Goal: Task Accomplishment & Management: Manage account settings

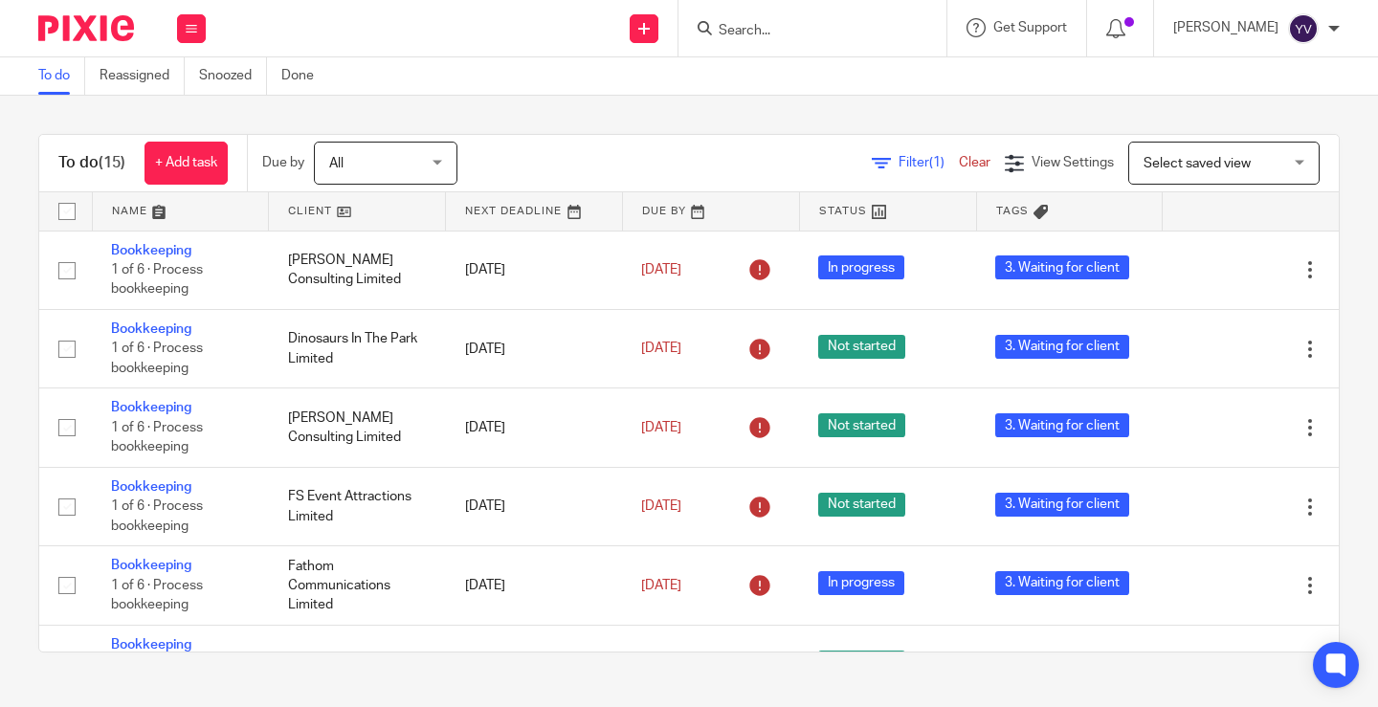
scroll to position [785, 0]
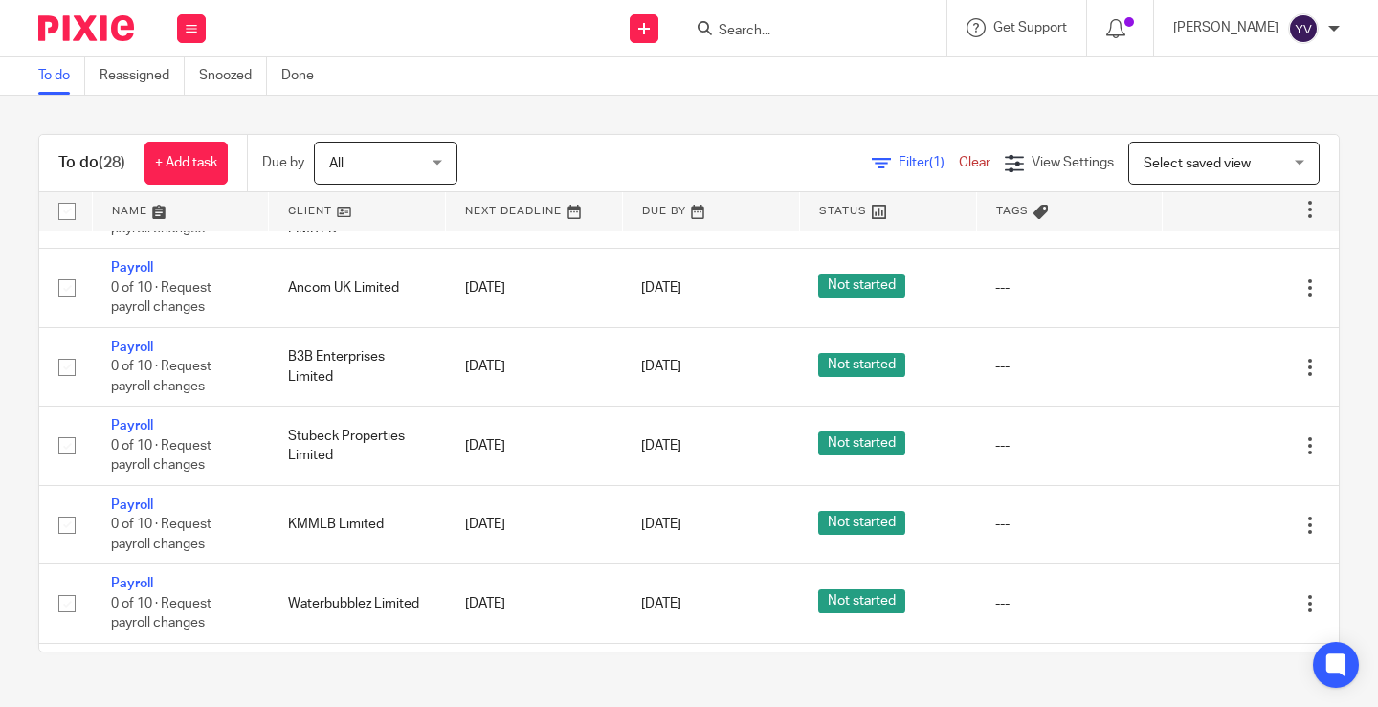
scroll to position [1810, 0]
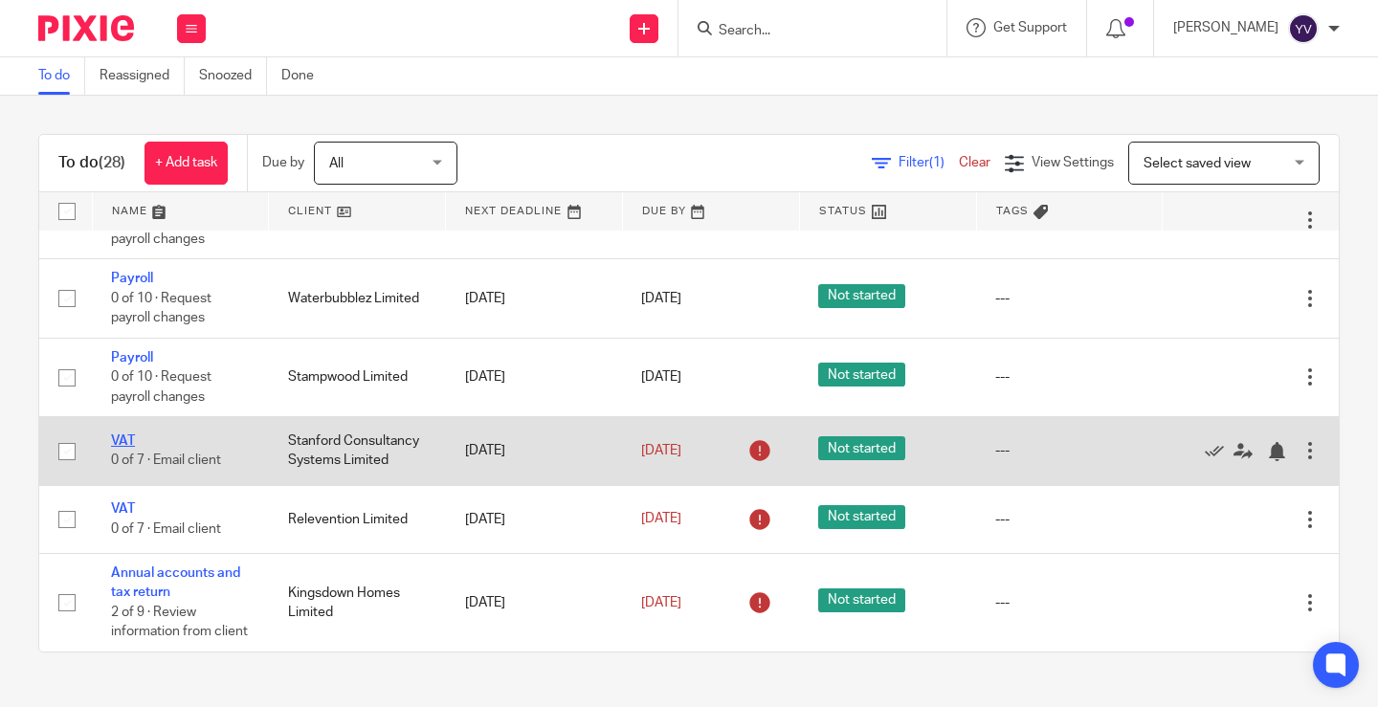
click at [122, 434] on link "VAT" at bounding box center [123, 440] width 24 height 13
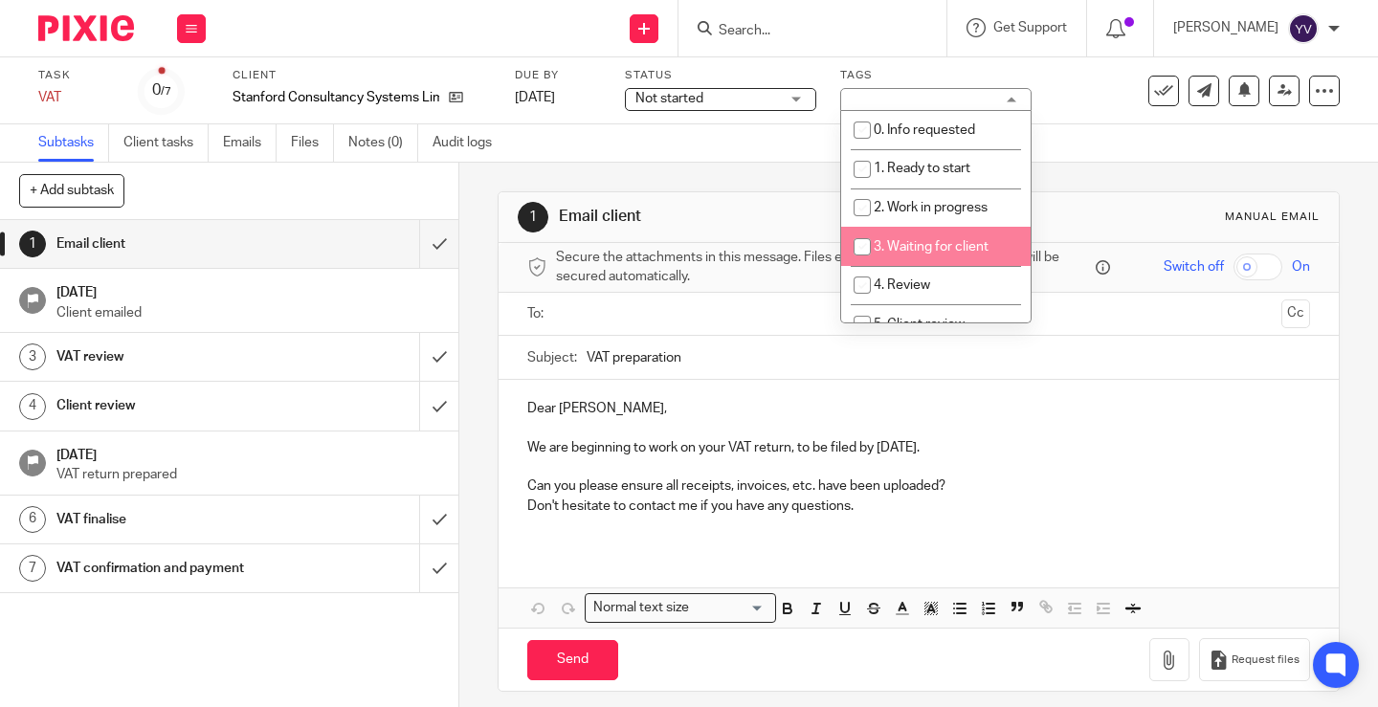
click at [865, 244] on input "checkbox" at bounding box center [862, 247] width 36 height 36
checkbox input "true"
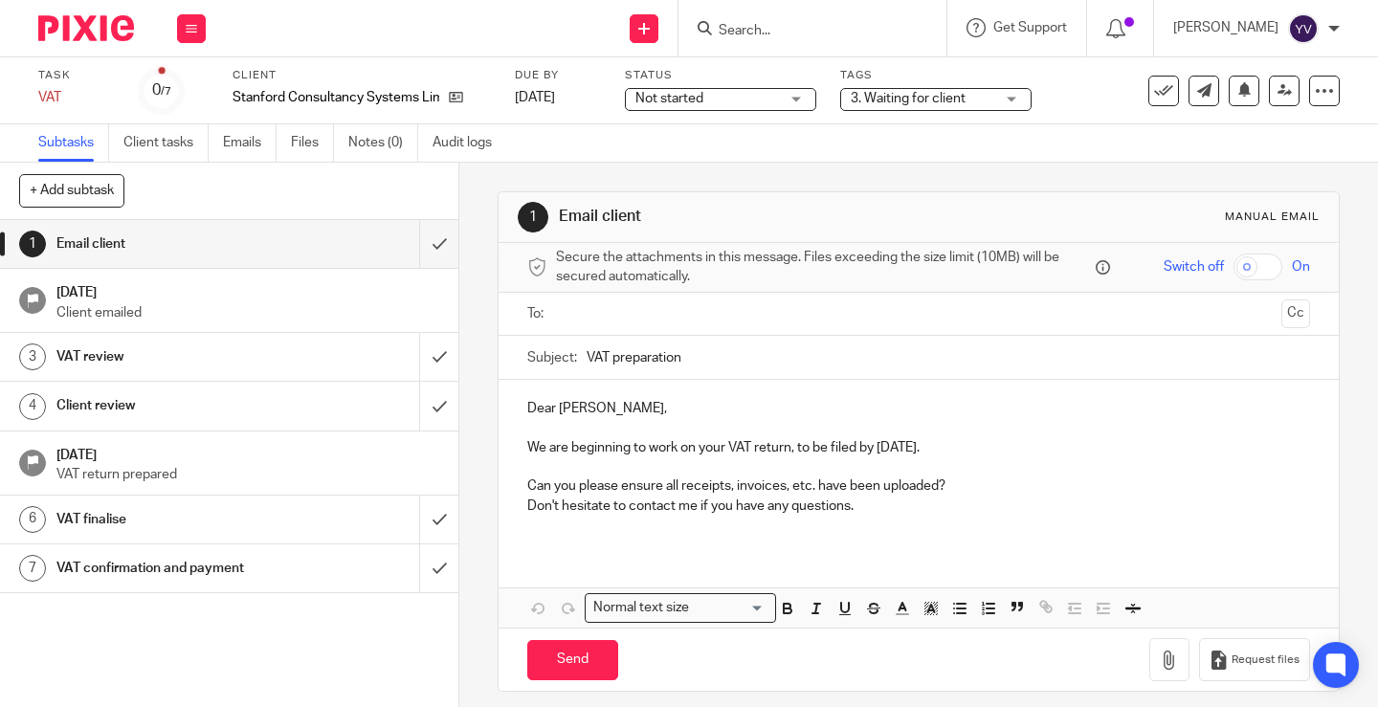
click at [1071, 88] on div "Task VAT Save VAT 0 /7 Client Stanford Consultancy Systems Limited Due by 20 Au…" at bounding box center [580, 91] width 1084 height 46
click at [190, 36] on button at bounding box center [191, 28] width 29 height 29
click at [186, 88] on link "Work" at bounding box center [182, 88] width 33 height 13
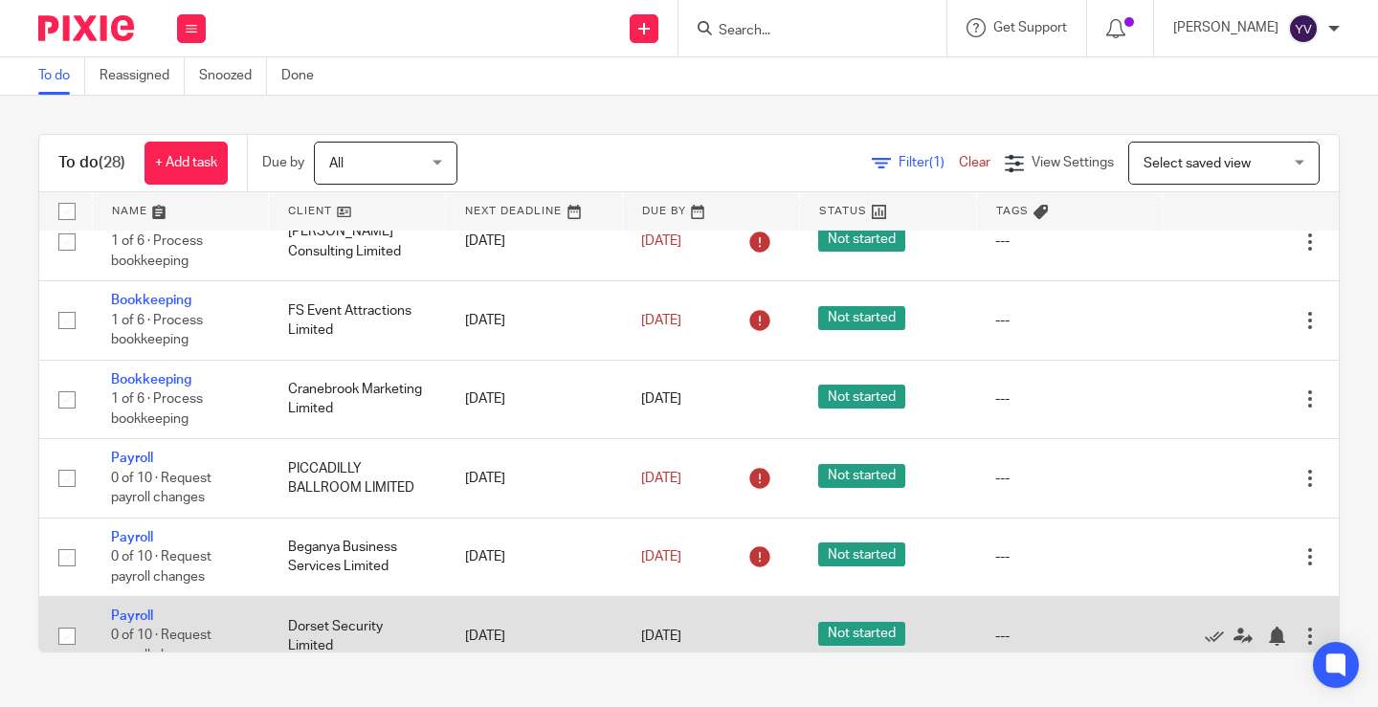
scroll to position [566, 0]
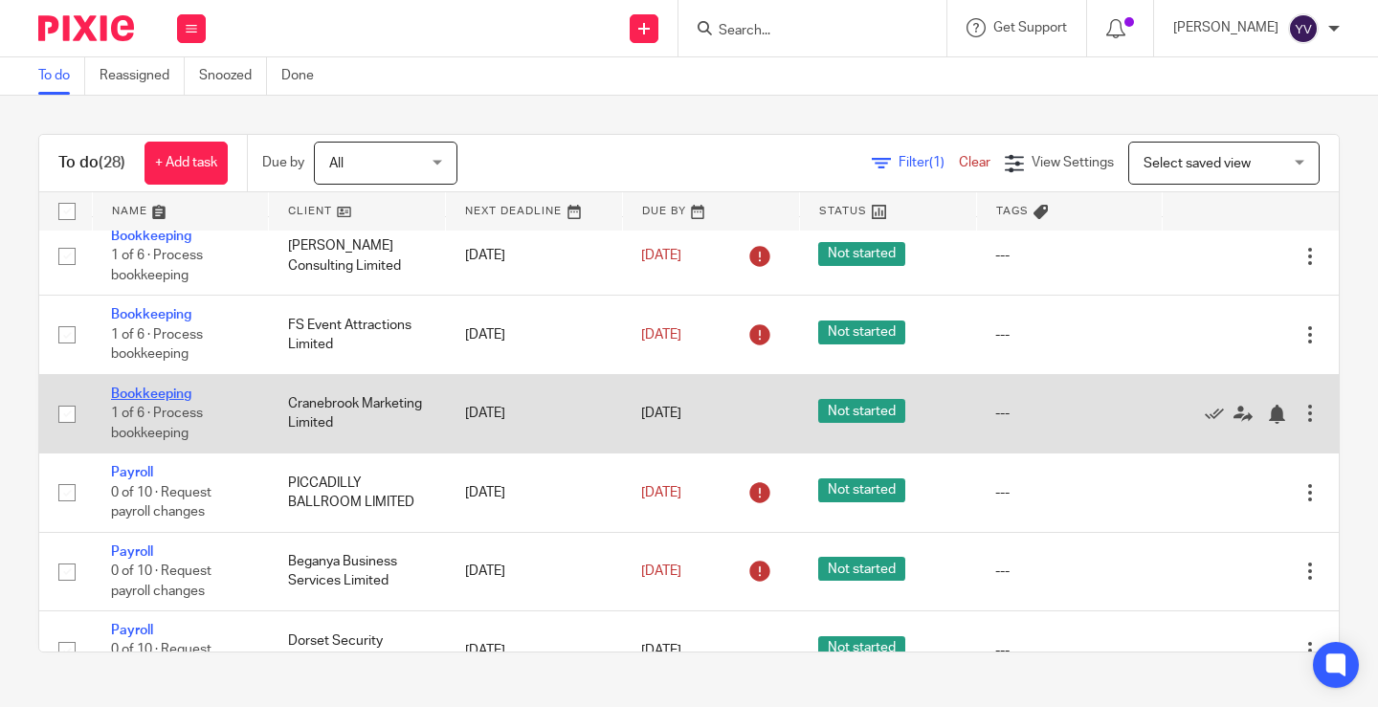
click at [145, 388] on link "Bookkeeping" at bounding box center [151, 394] width 80 height 13
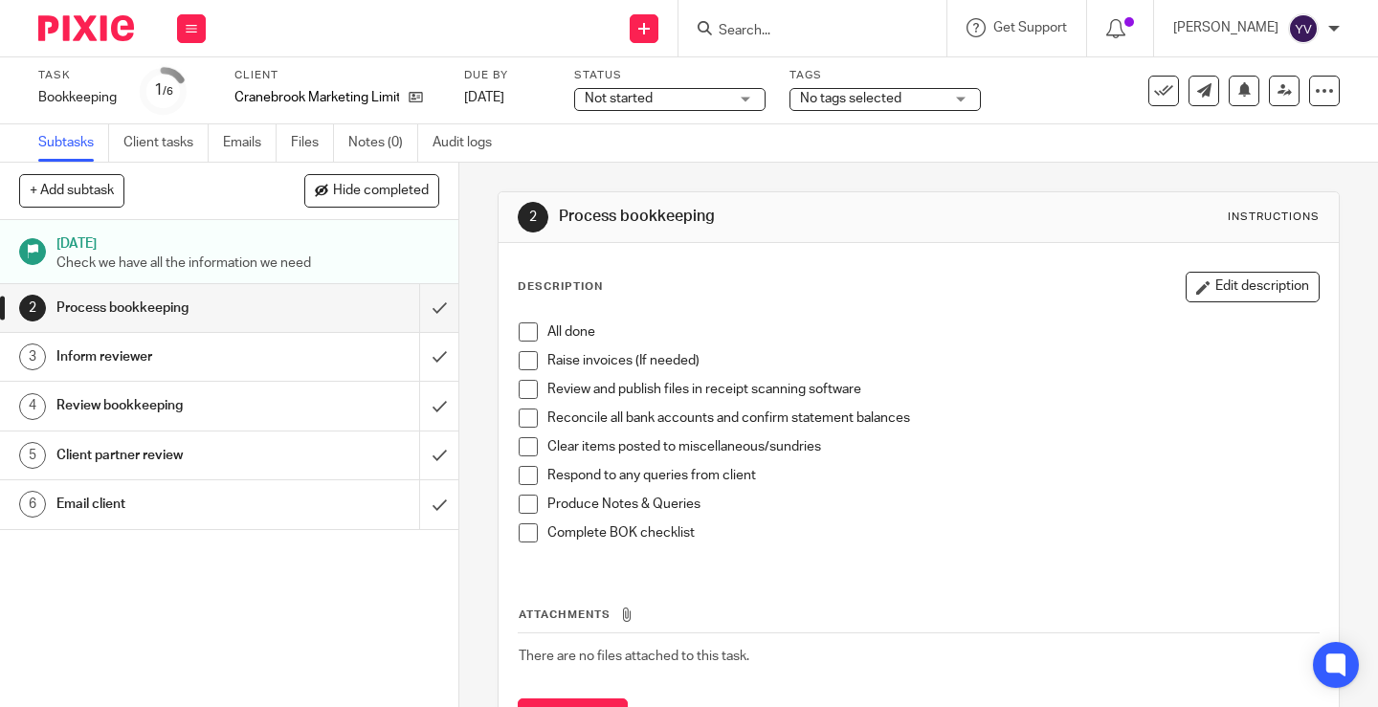
click at [921, 99] on span "No tags selected" at bounding box center [872, 99] width 144 height 20
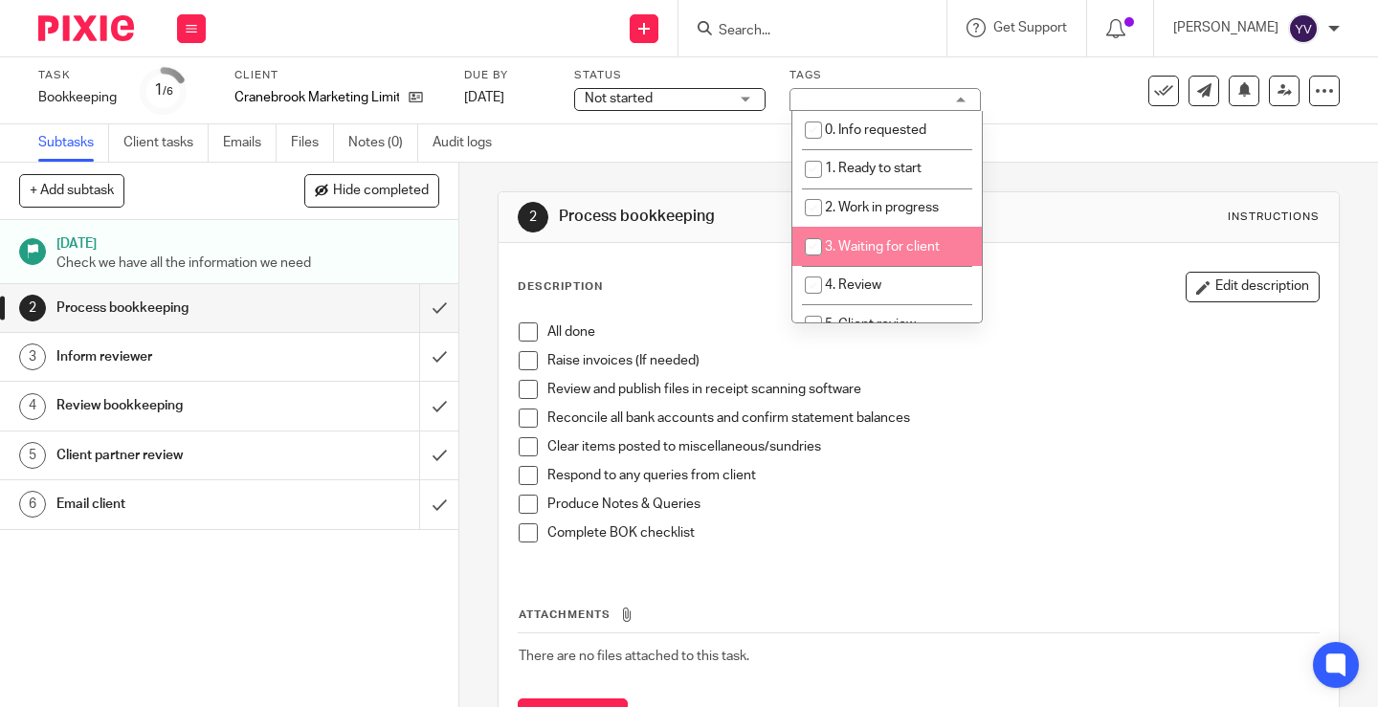
click at [810, 248] on input "checkbox" at bounding box center [813, 247] width 36 height 36
checkbox input "true"
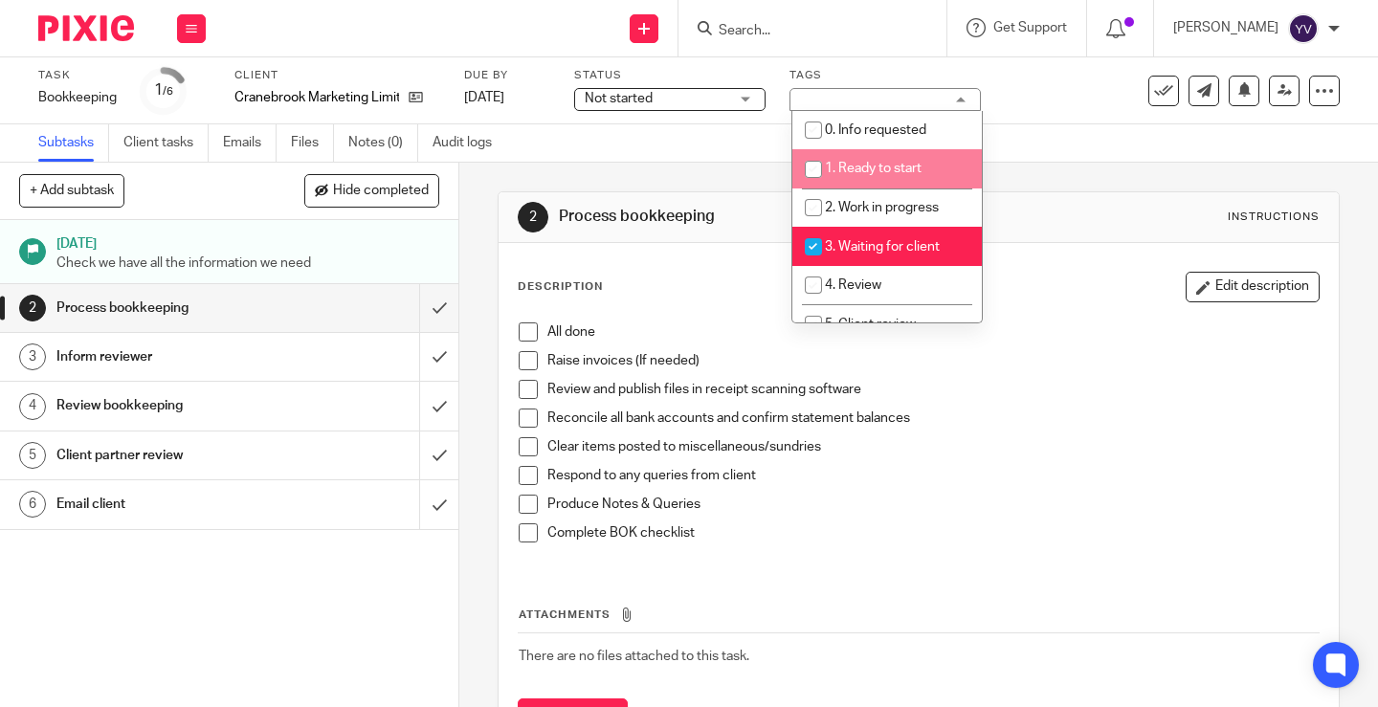
click at [1058, 99] on div "Task Bookkeeping Save Bookkeeping 1 /6 Client Cranebrook Marketing Limited Due …" at bounding box center [580, 91] width 1084 height 46
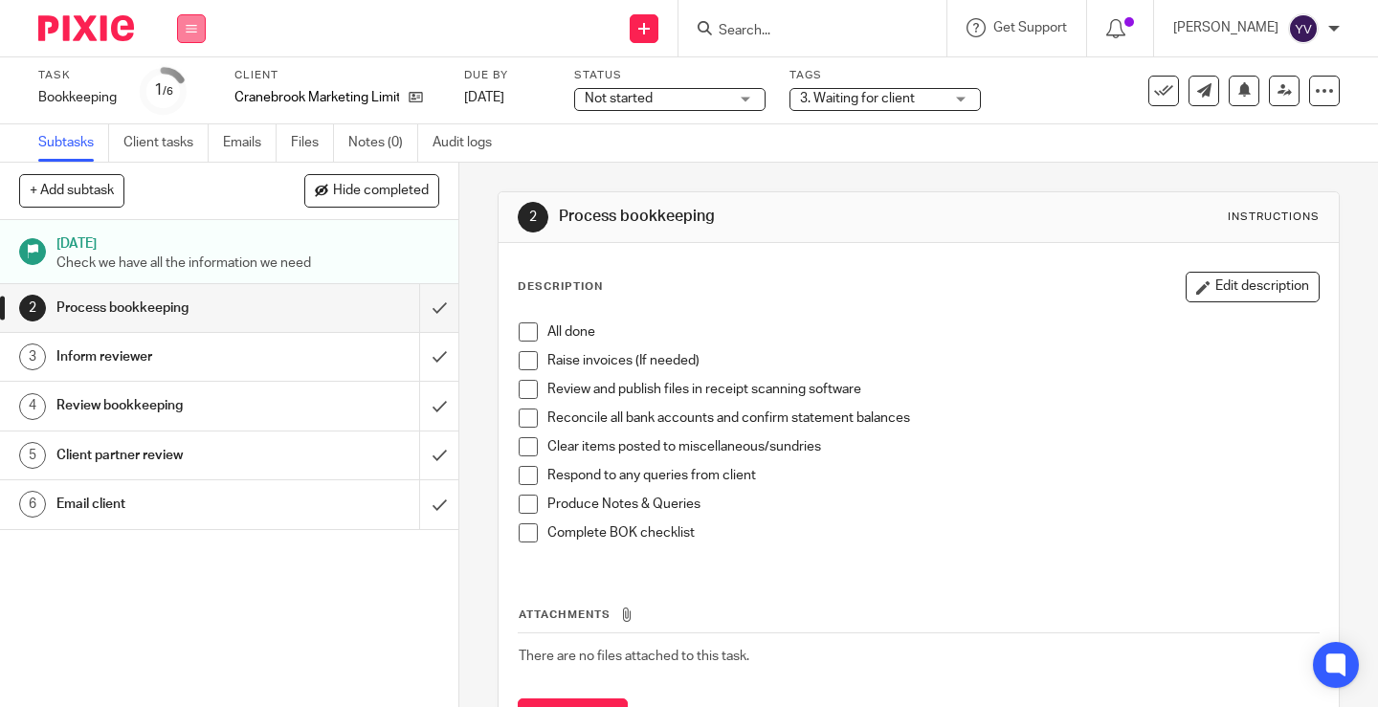
click at [190, 32] on icon at bounding box center [191, 28] width 11 height 11
click at [183, 85] on link "Work" at bounding box center [182, 88] width 33 height 13
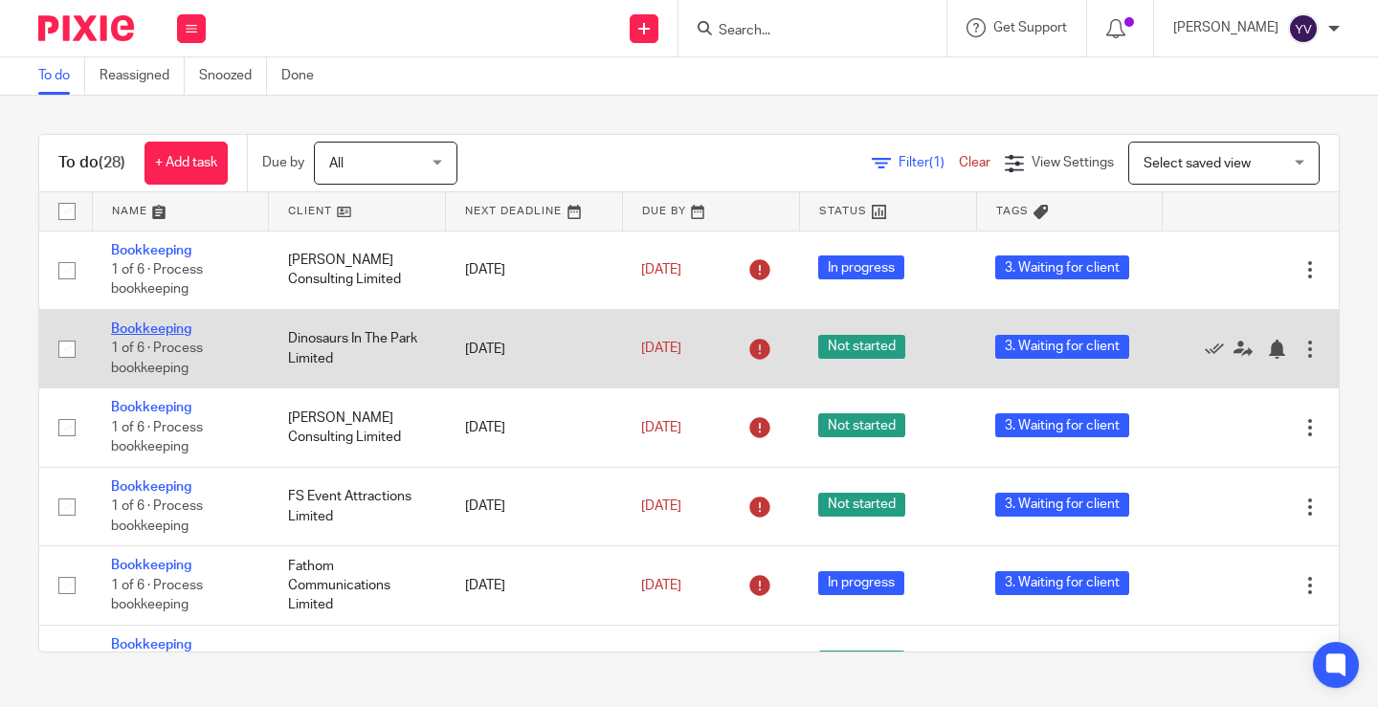
click at [133, 331] on link "Bookkeeping" at bounding box center [151, 328] width 80 height 13
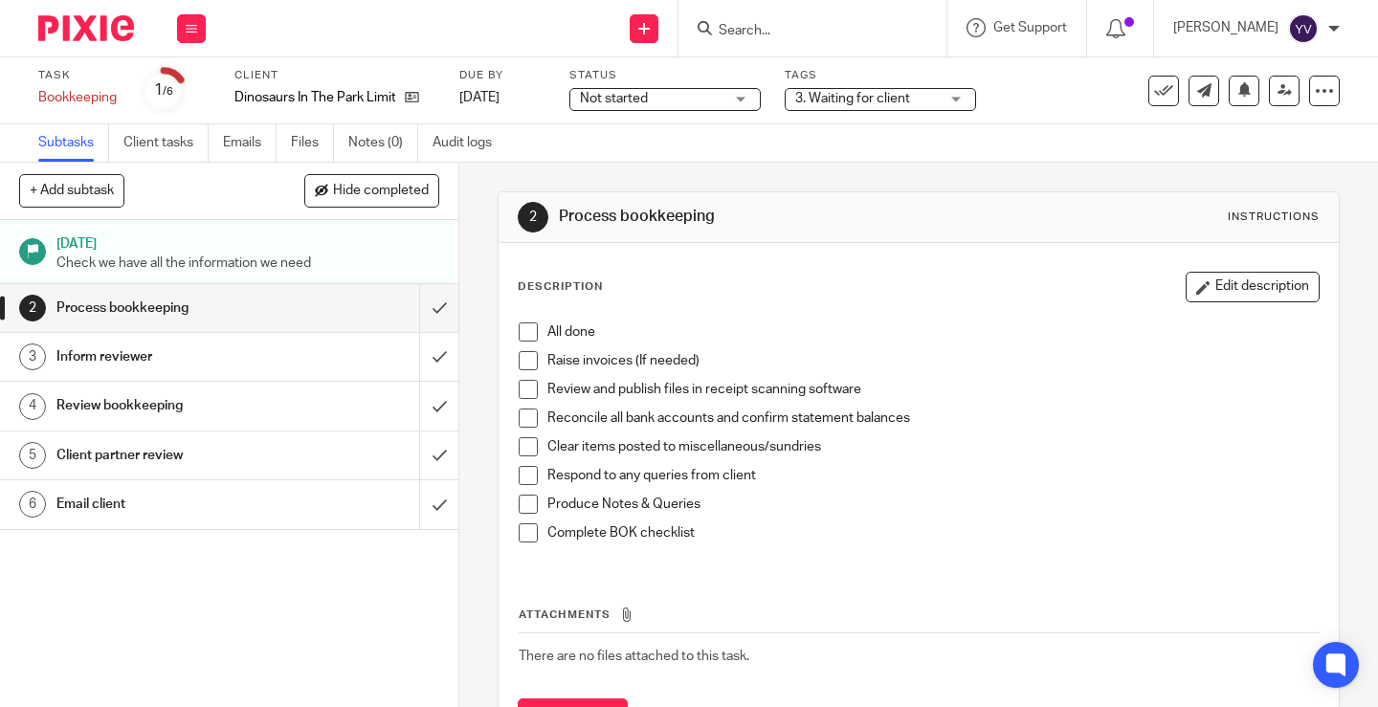
click at [734, 93] on div "Not started Not started" at bounding box center [664, 99] width 191 height 23
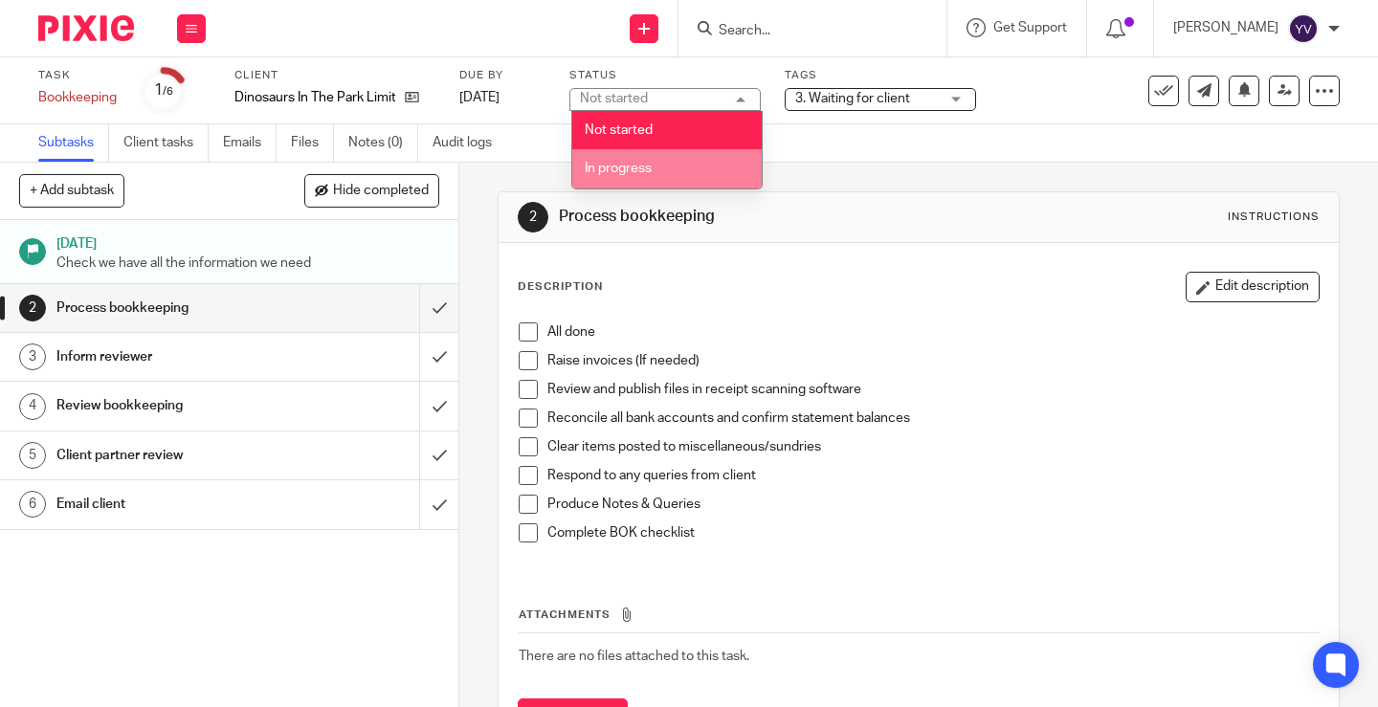
drag, startPoint x: 684, startPoint y: 167, endPoint x: 938, endPoint y: 118, distance: 258.4
click at [687, 168] on li "In progress" at bounding box center [666, 168] width 189 height 39
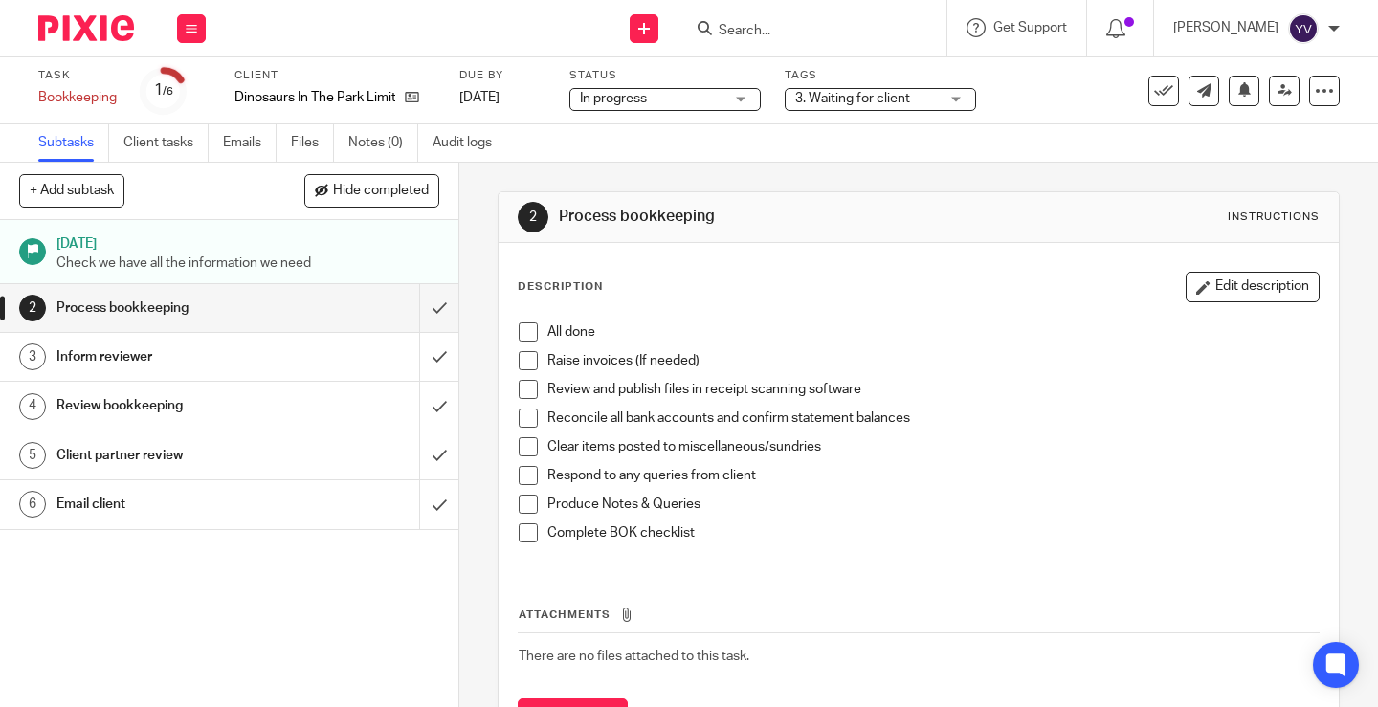
click at [944, 99] on div "3. Waiting for client" at bounding box center [880, 99] width 191 height 23
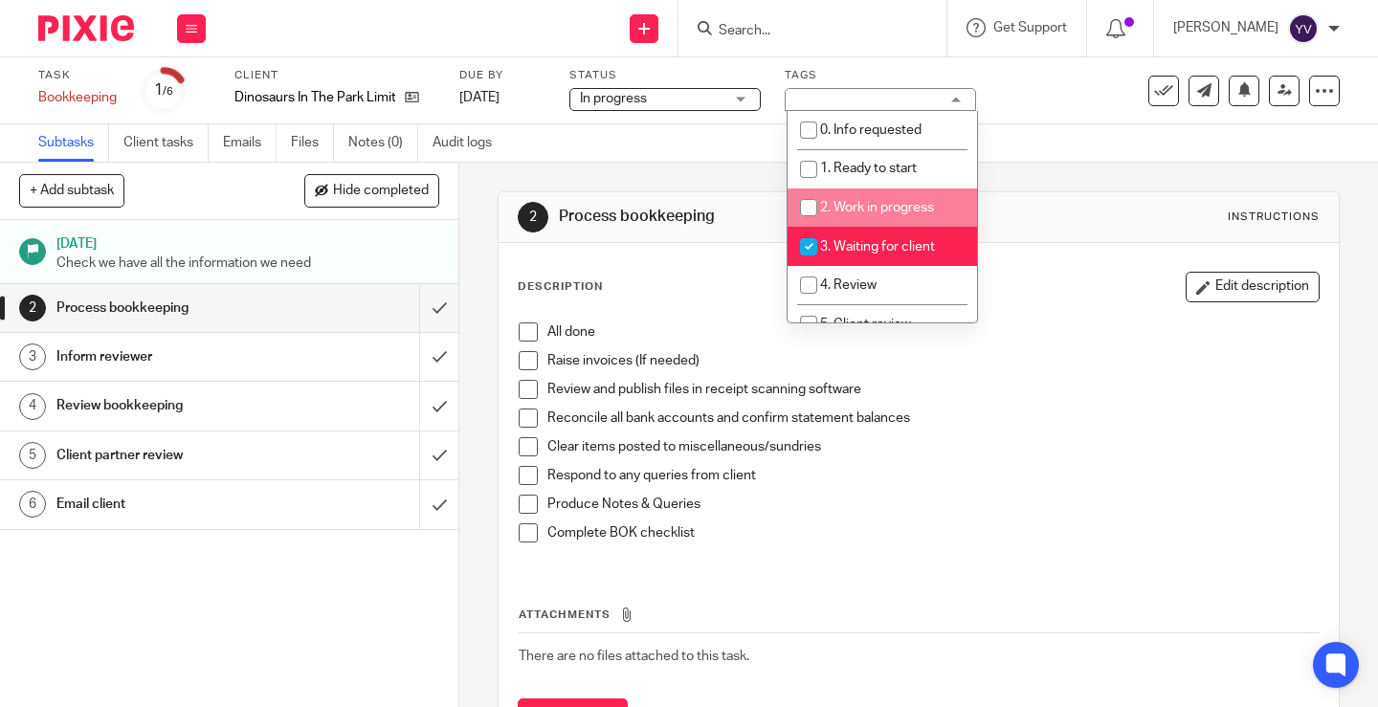
click at [812, 203] on input "checkbox" at bounding box center [808, 207] width 36 height 36
checkbox input "true"
click at [811, 244] on input "checkbox" at bounding box center [808, 247] width 36 height 36
checkbox input "false"
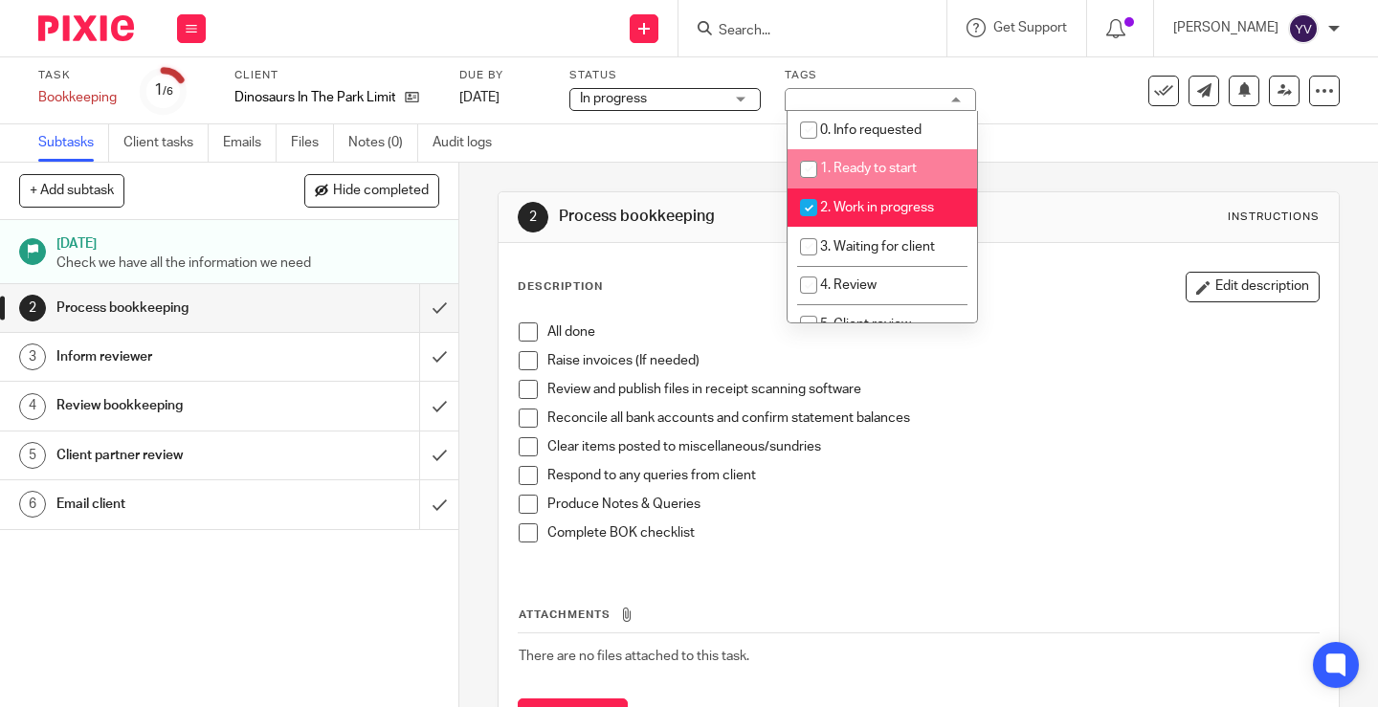
click at [1040, 95] on div "Task Bookkeeping Save Bookkeeping 1 /6 Client Dinosaurs In The Park Limited Due…" at bounding box center [580, 91] width 1084 height 46
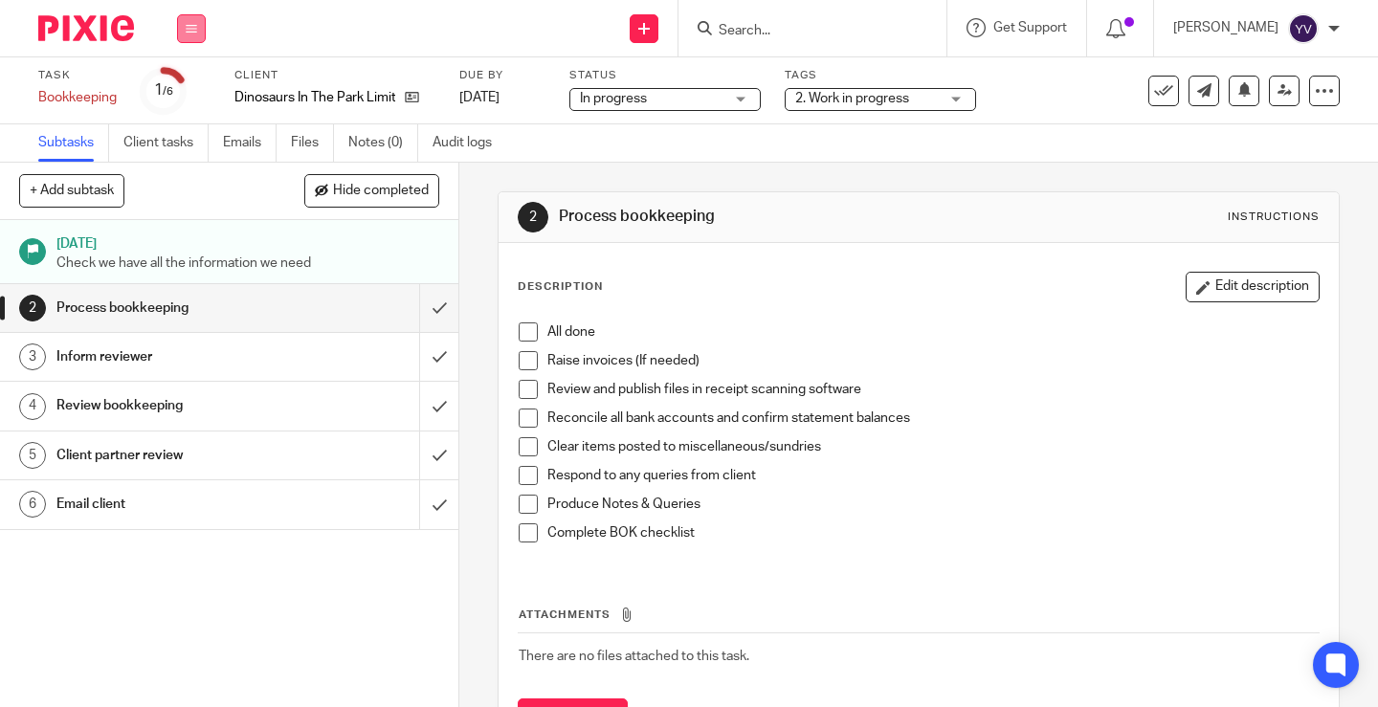
click at [194, 29] on icon at bounding box center [191, 28] width 11 height 11
click at [188, 84] on link "Work" at bounding box center [182, 88] width 33 height 13
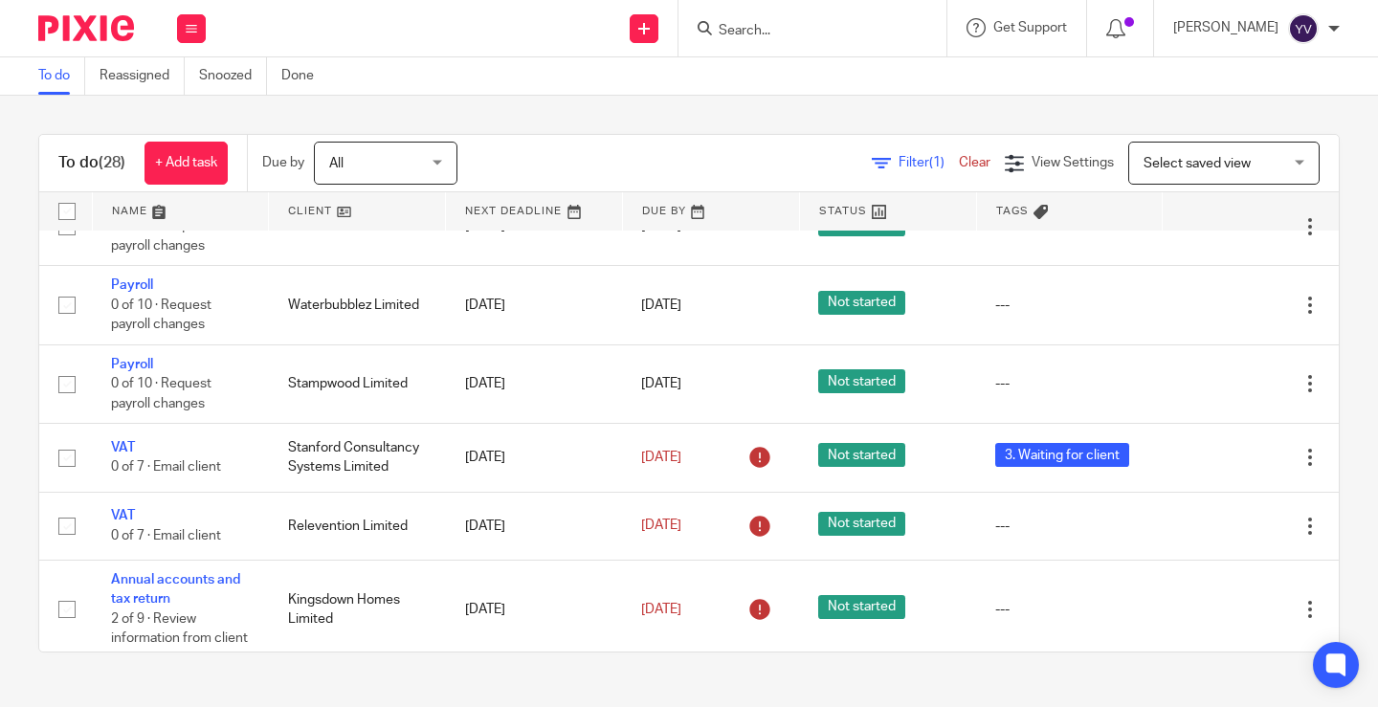
scroll to position [1810, 0]
